Goal: Transaction & Acquisition: Book appointment/travel/reservation

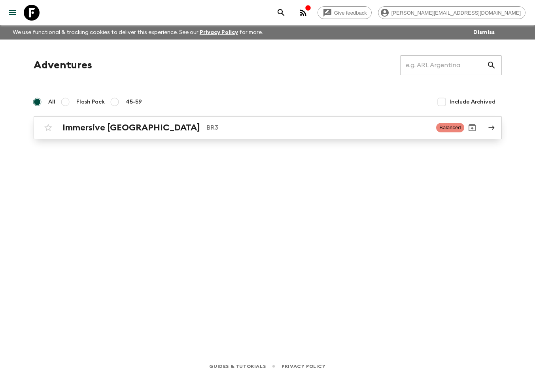
click at [167, 121] on div "Immersive [GEOGRAPHIC_DATA] BR3 Balanced" at bounding box center [252, 128] width 424 height 16
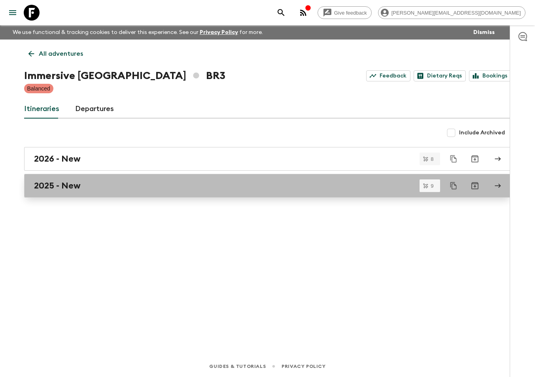
click at [94, 188] on div "2025 - New" at bounding box center [260, 186] width 452 height 10
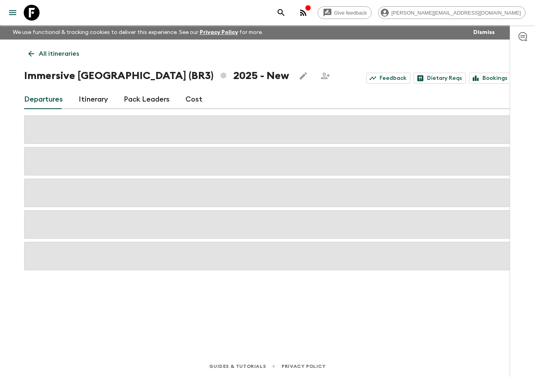
click at [194, 100] on link "Cost" at bounding box center [193, 99] width 17 height 19
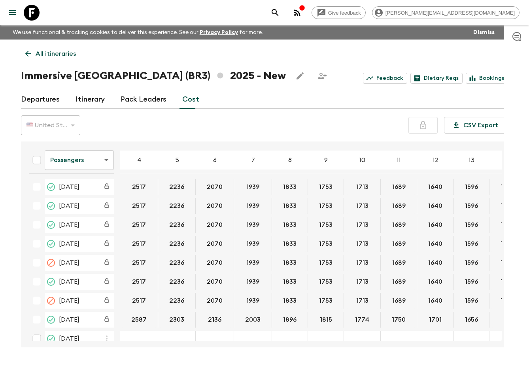
click at [302, 14] on icon "button" at bounding box center [296, 12] width 9 height 9
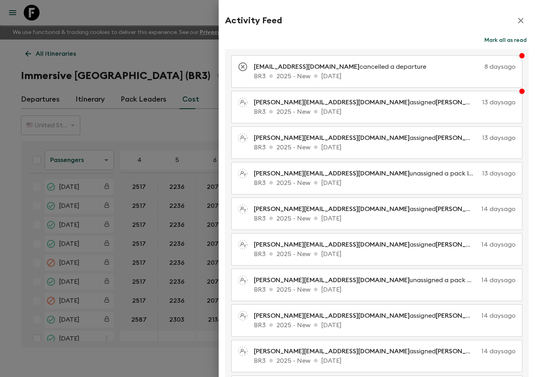
click at [516, 19] on icon "button" at bounding box center [520, 20] width 9 height 9
